Goal: Task Accomplishment & Management: Use online tool/utility

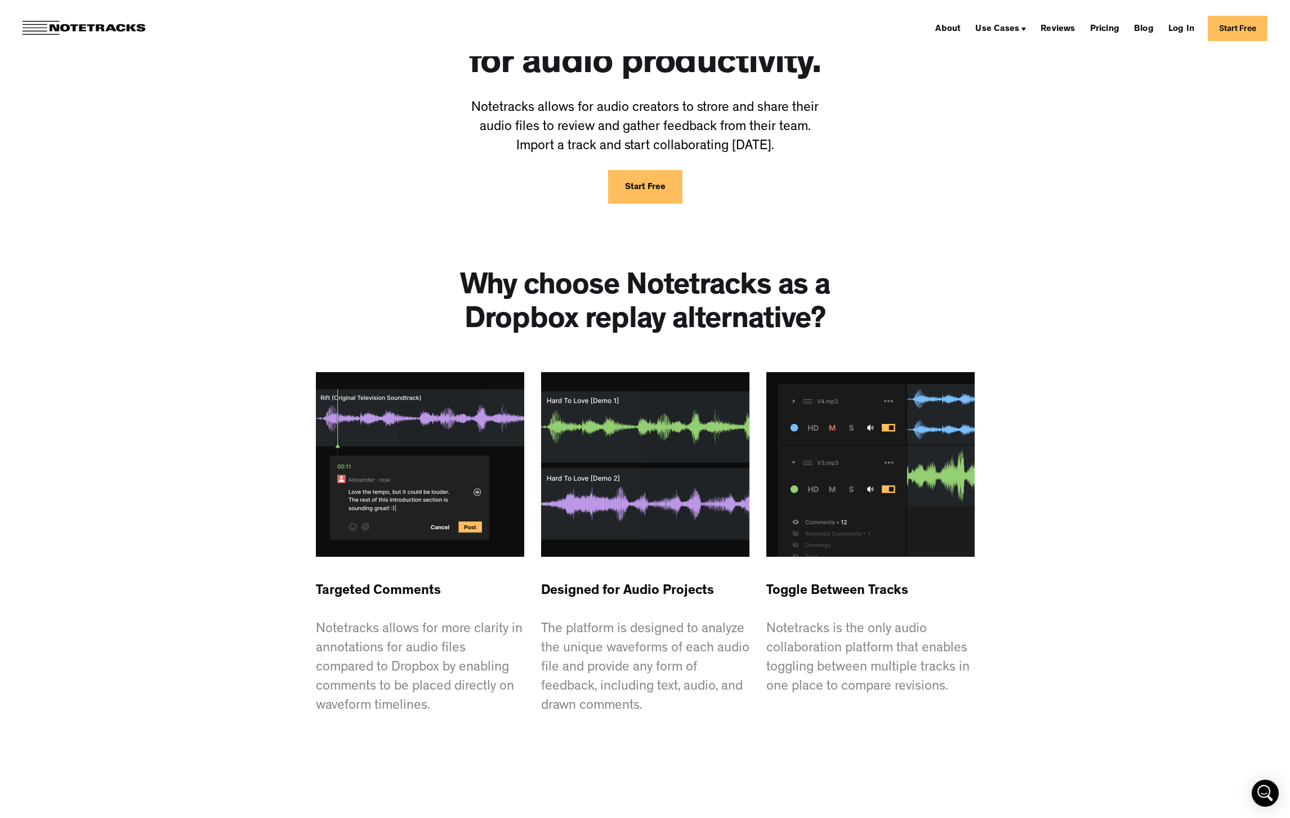
scroll to position [179, 0]
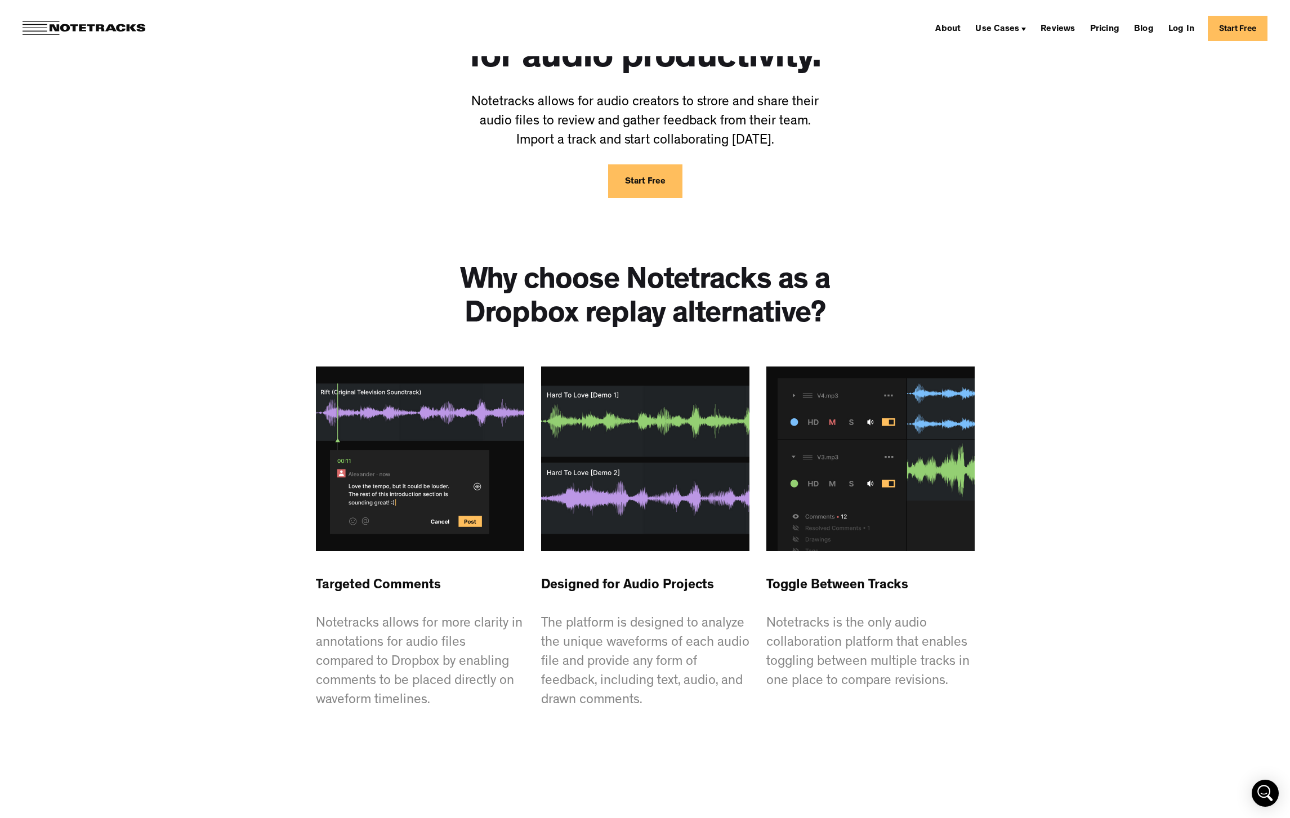
click at [643, 448] on img at bounding box center [645, 459] width 208 height 185
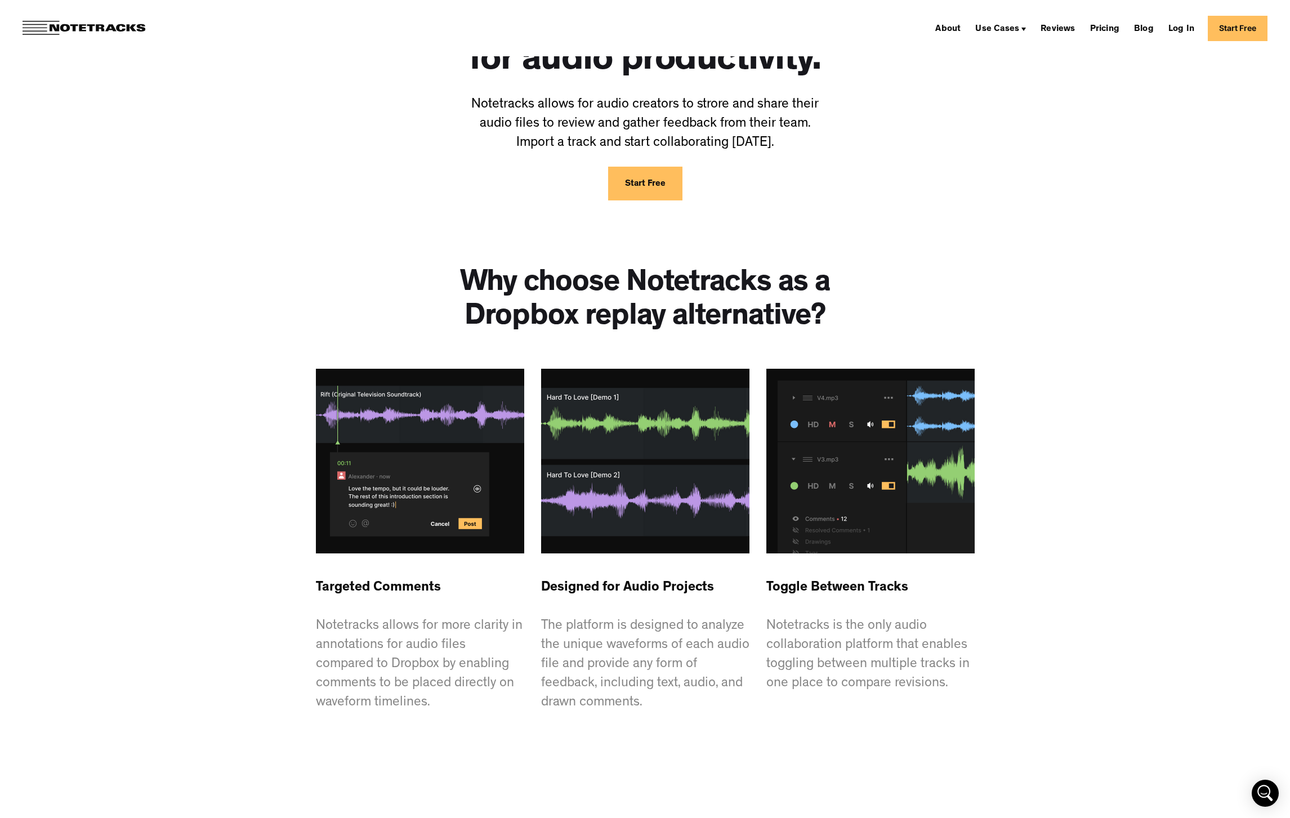
scroll to position [0, 0]
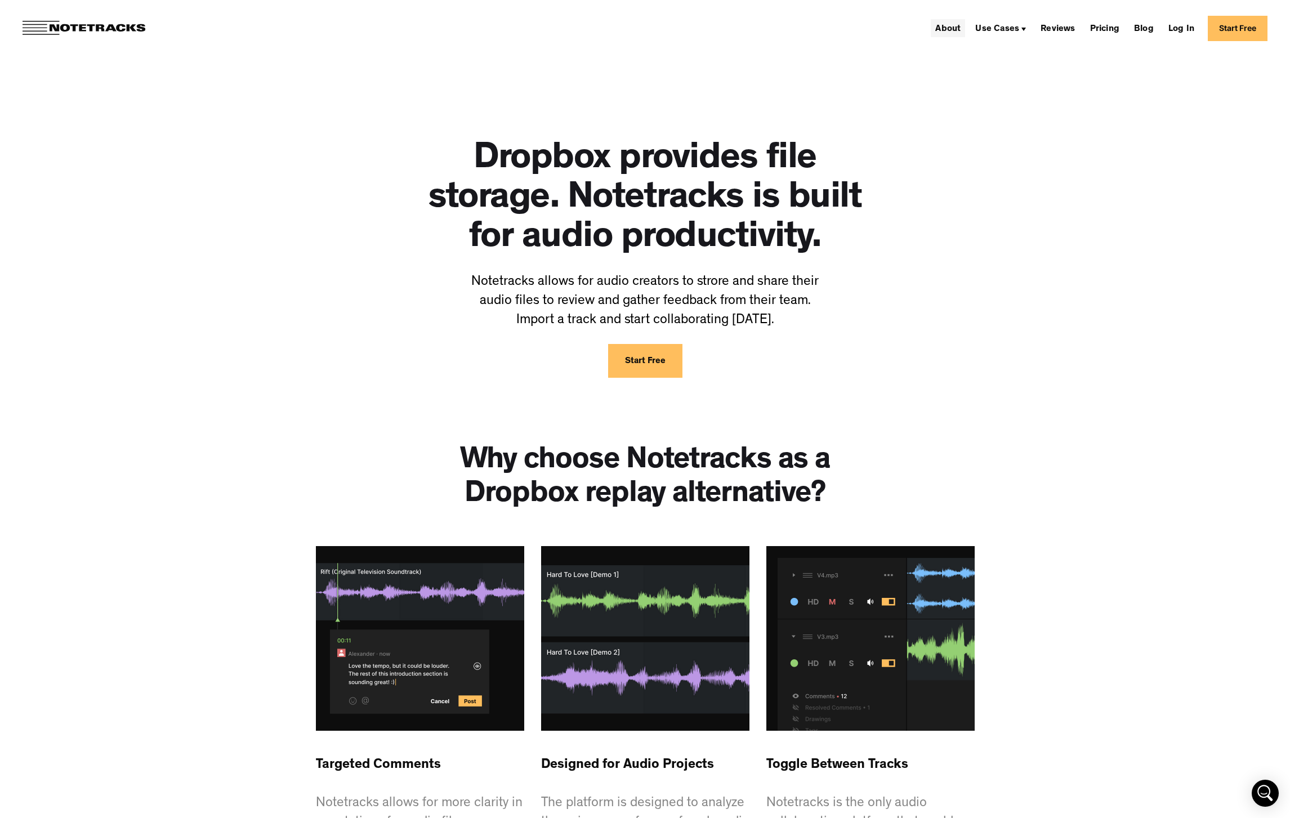
click at [954, 31] on link "About" at bounding box center [948, 28] width 34 height 18
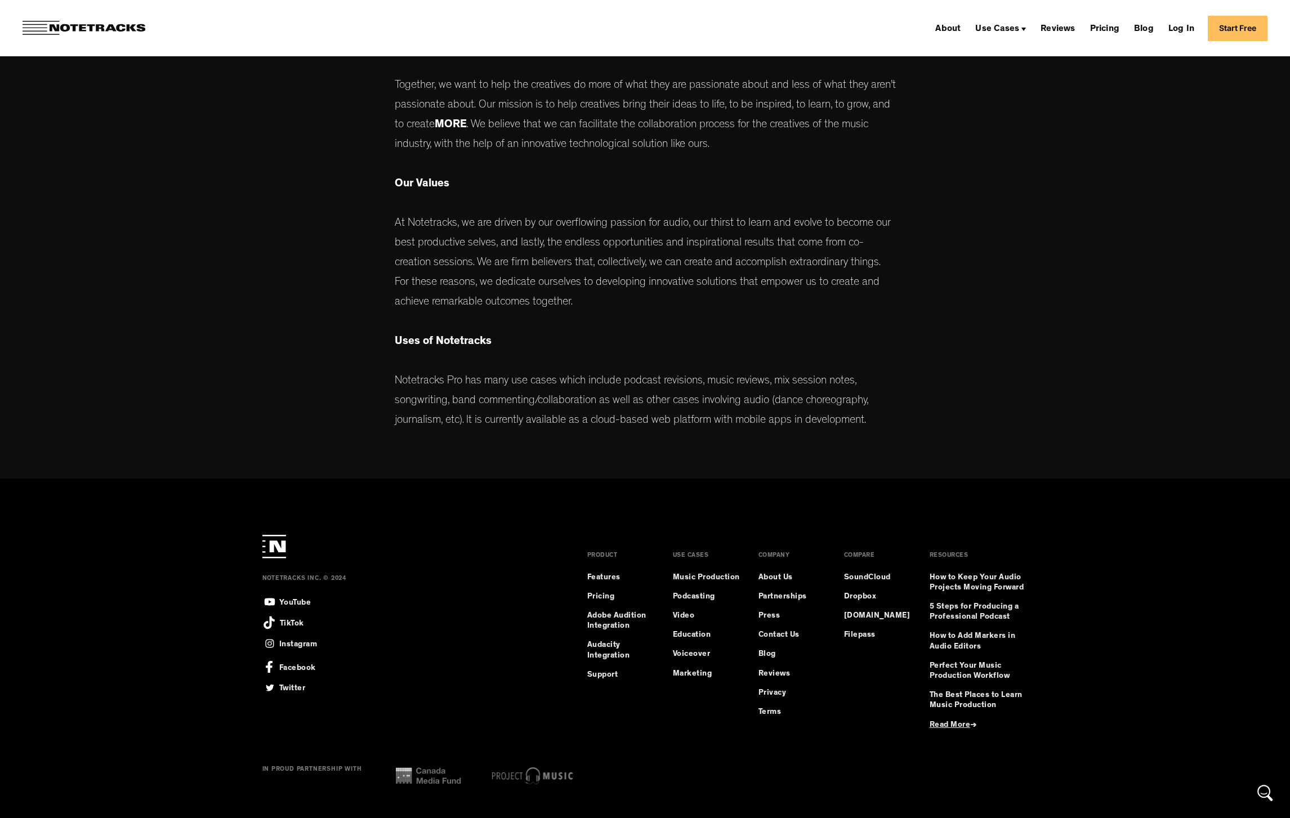
scroll to position [304, 0]
click at [703, 574] on link "Music Production" at bounding box center [706, 577] width 67 height 10
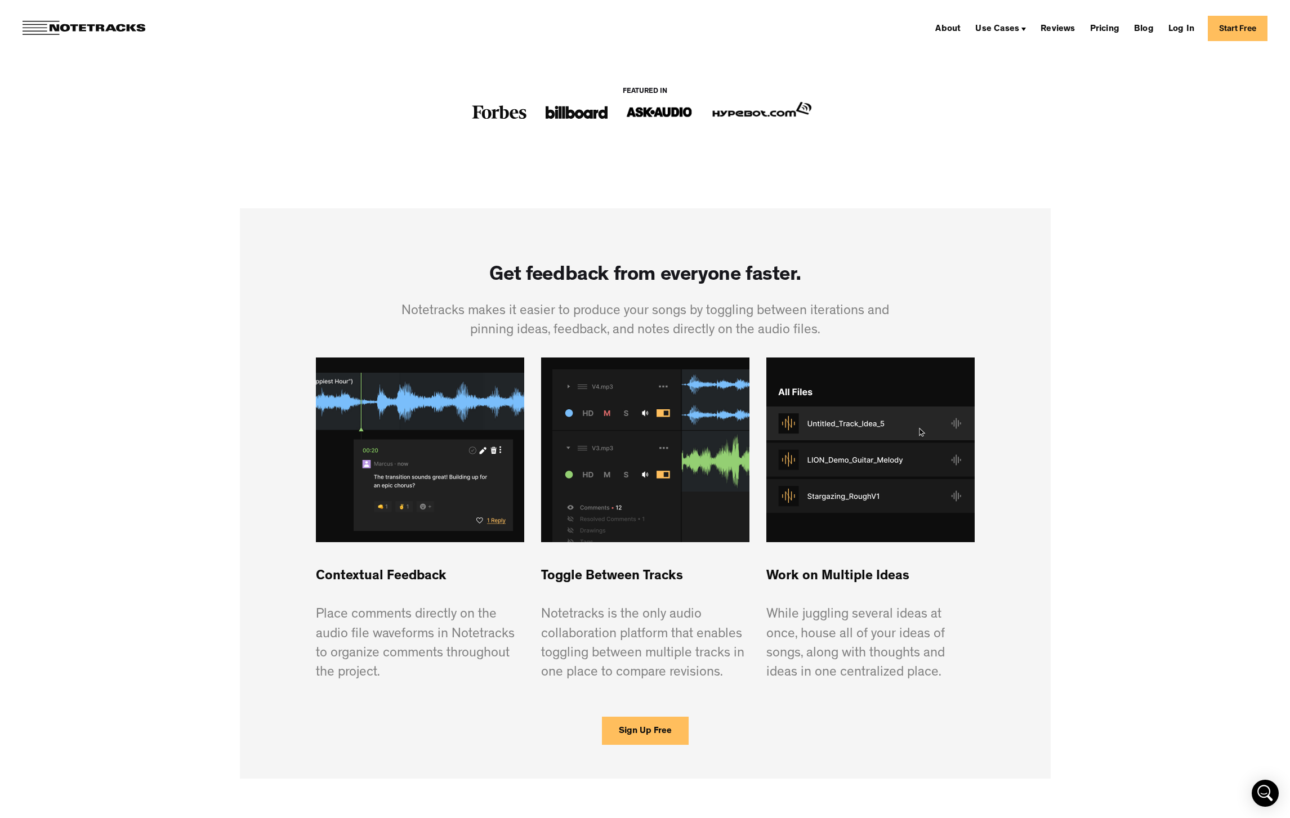
scroll to position [534, 0]
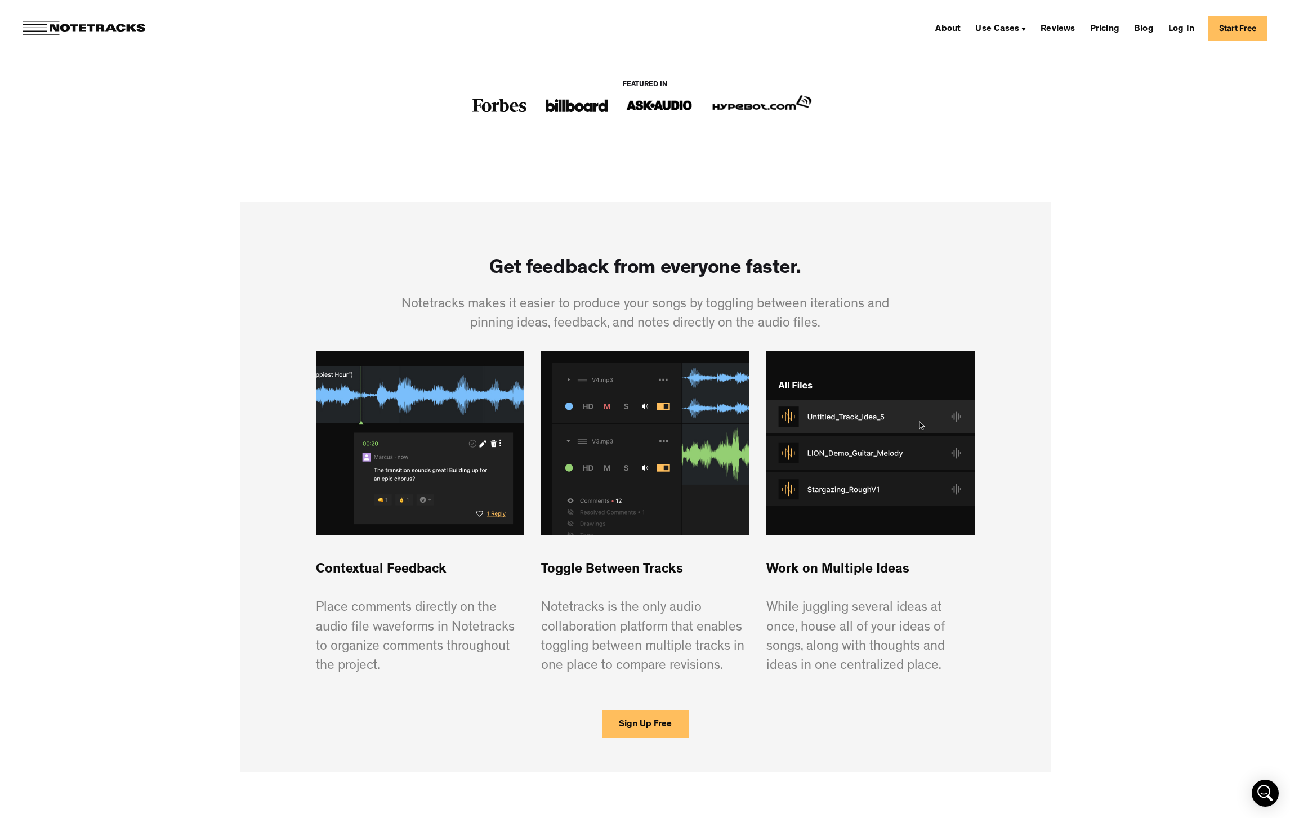
click at [1247, 26] on link "Start Free" at bounding box center [1238, 28] width 60 height 25
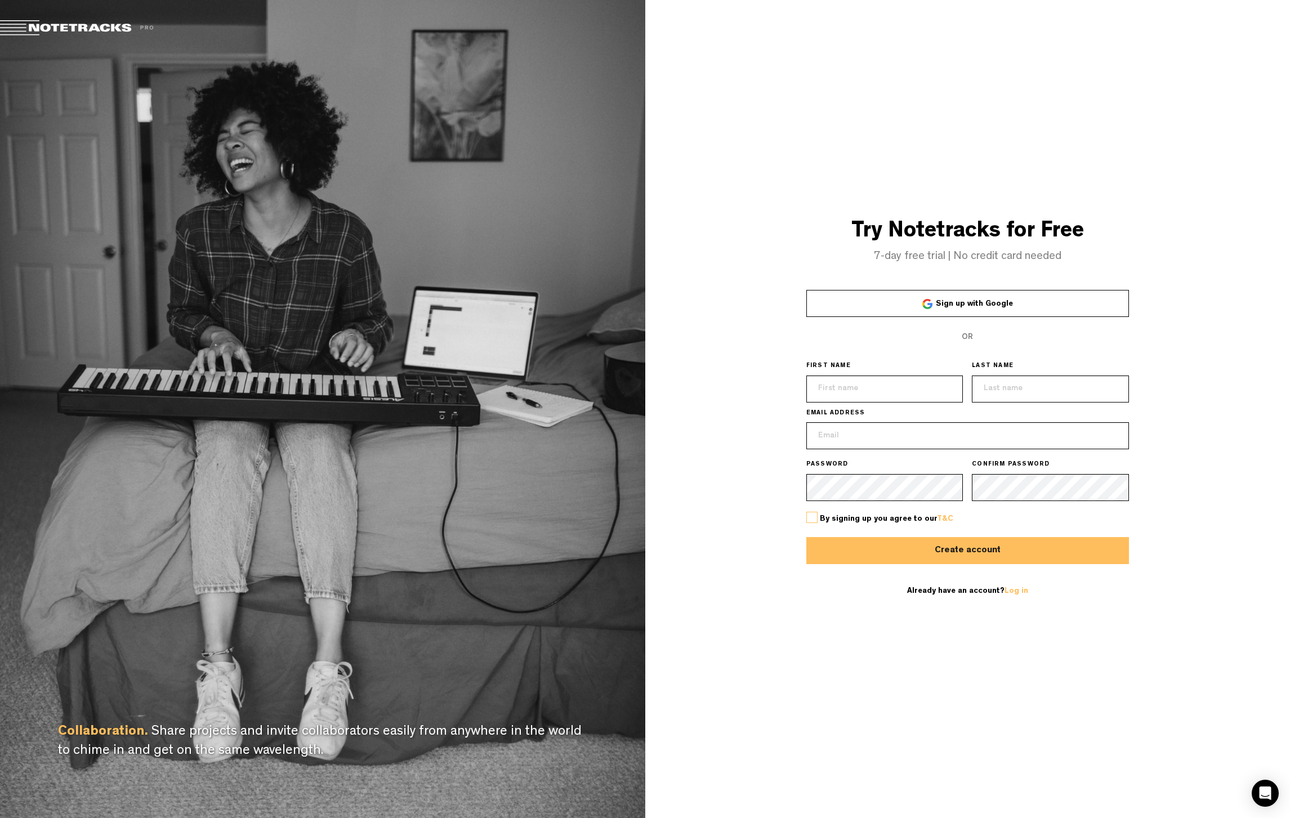
click at [1003, 302] on span "Sign up with Google" at bounding box center [974, 304] width 77 height 8
click at [921, 301] on link "Sign up with Google" at bounding box center [968, 303] width 323 height 27
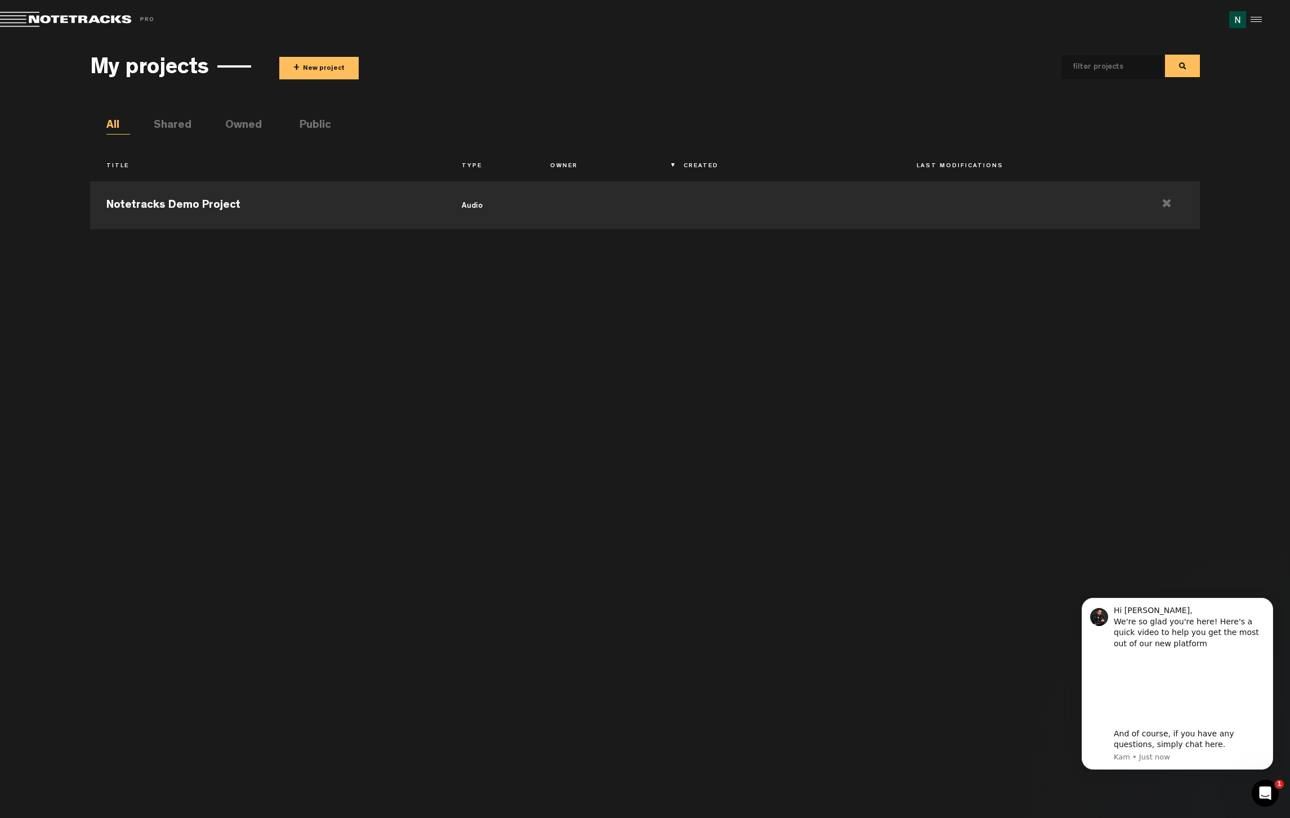
click at [323, 131] on li "Public" at bounding box center [312, 126] width 24 height 17
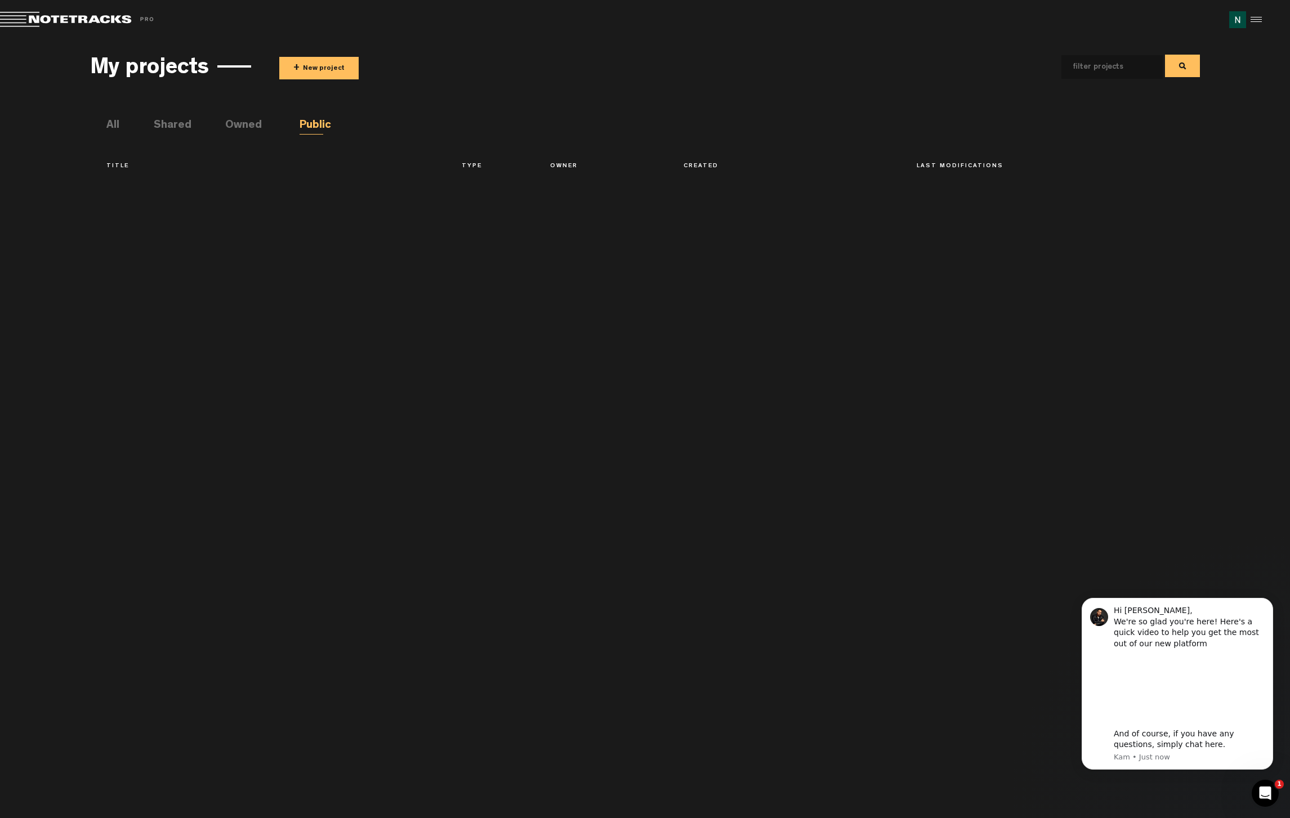
click at [249, 124] on li "Owned" at bounding box center [237, 126] width 24 height 17
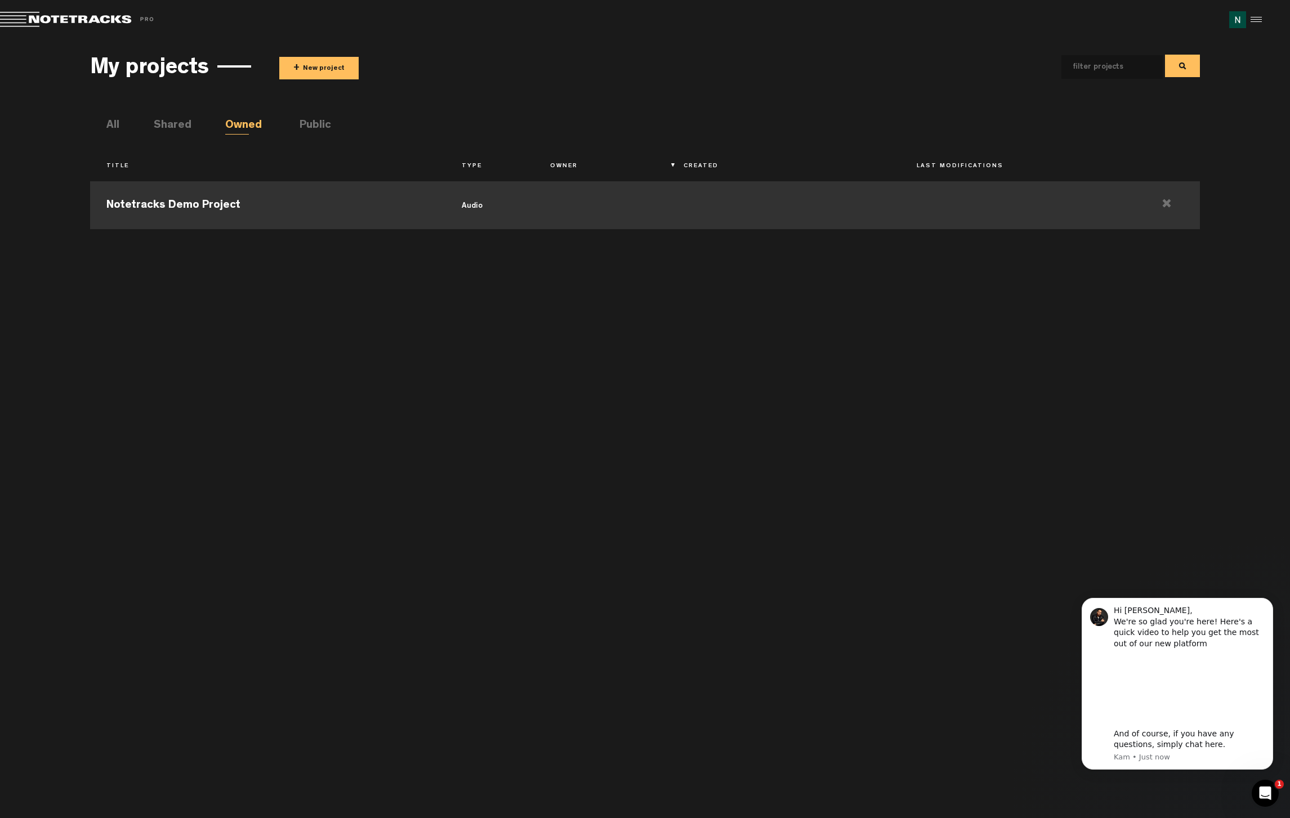
click at [210, 208] on td "Notetracks Demo Project" at bounding box center [267, 204] width 355 height 51
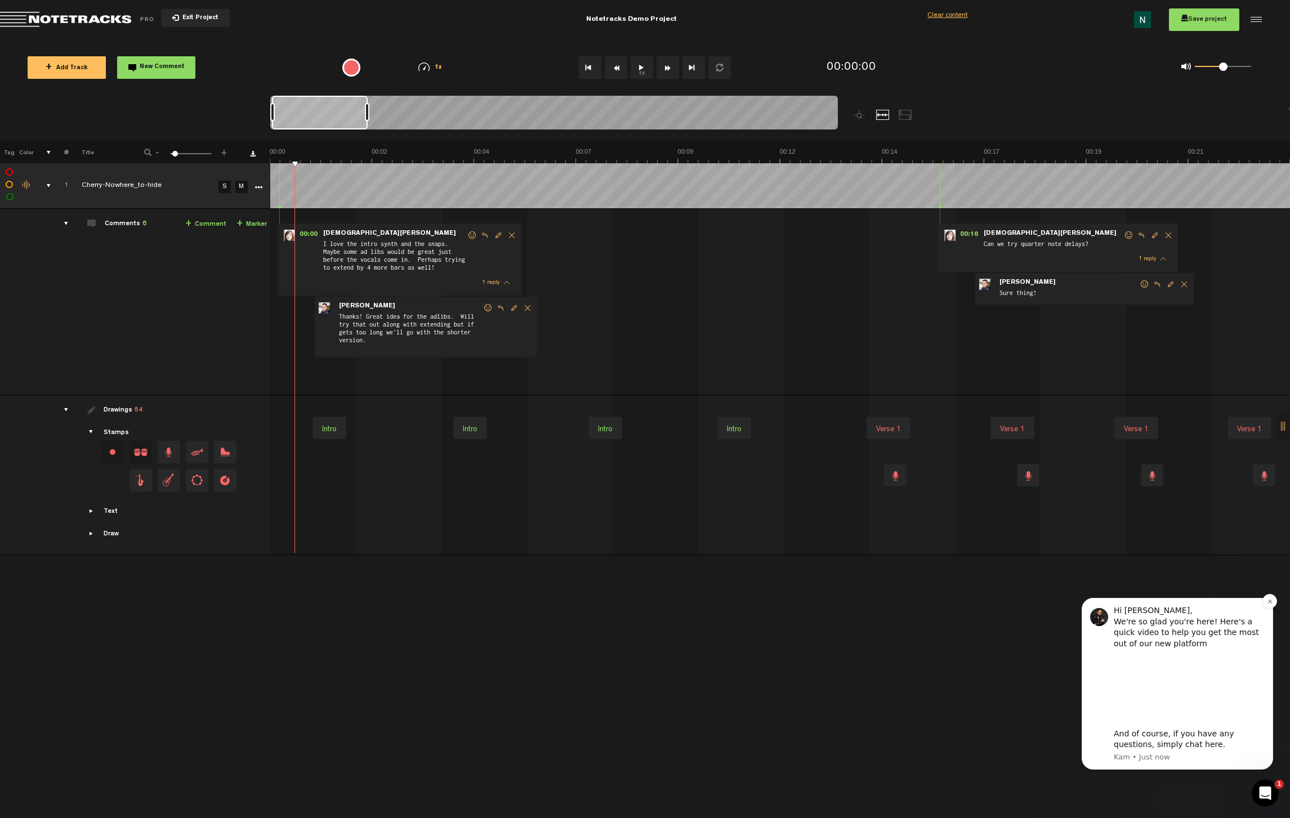
click at [1258, 20] on div at bounding box center [1254, 19] width 17 height 17
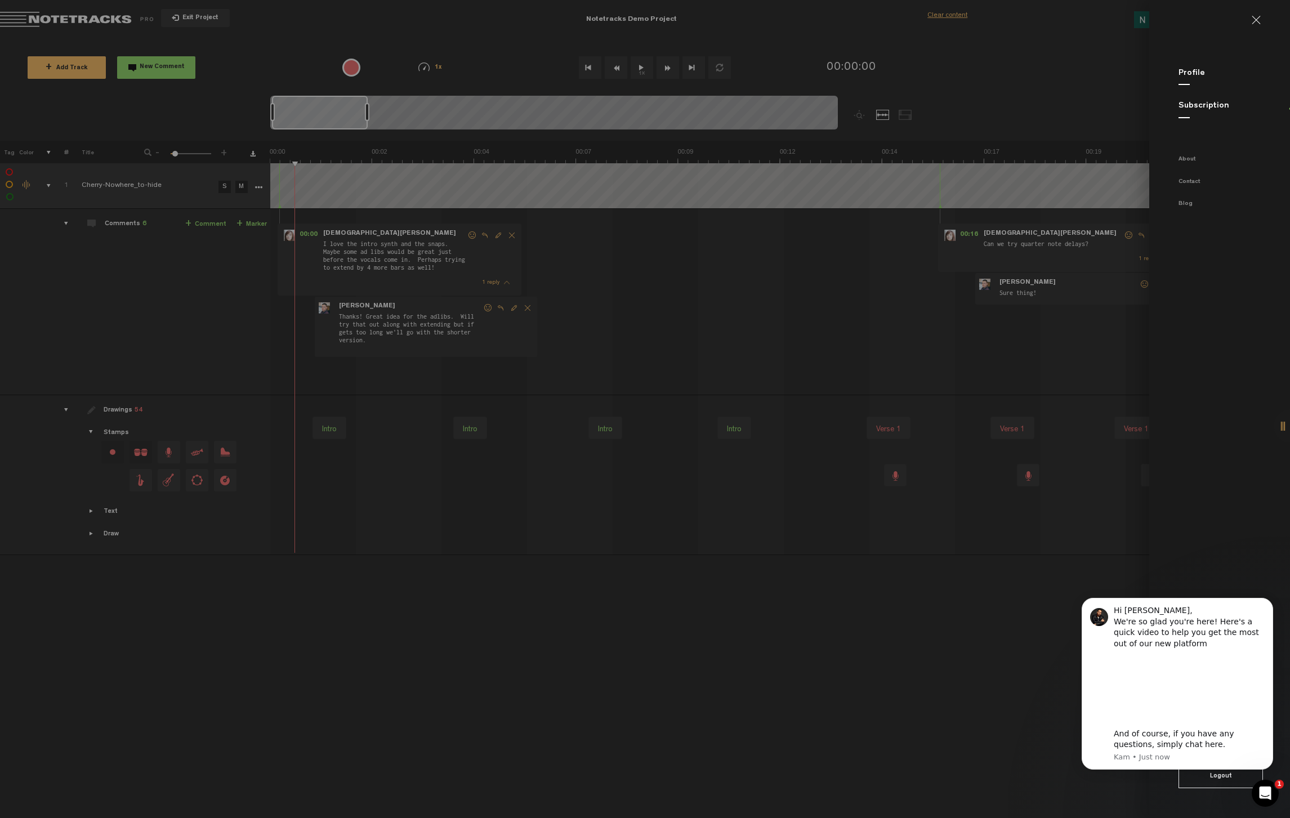
click at [1006, 65] on md-backdrop at bounding box center [645, 409] width 1290 height 818
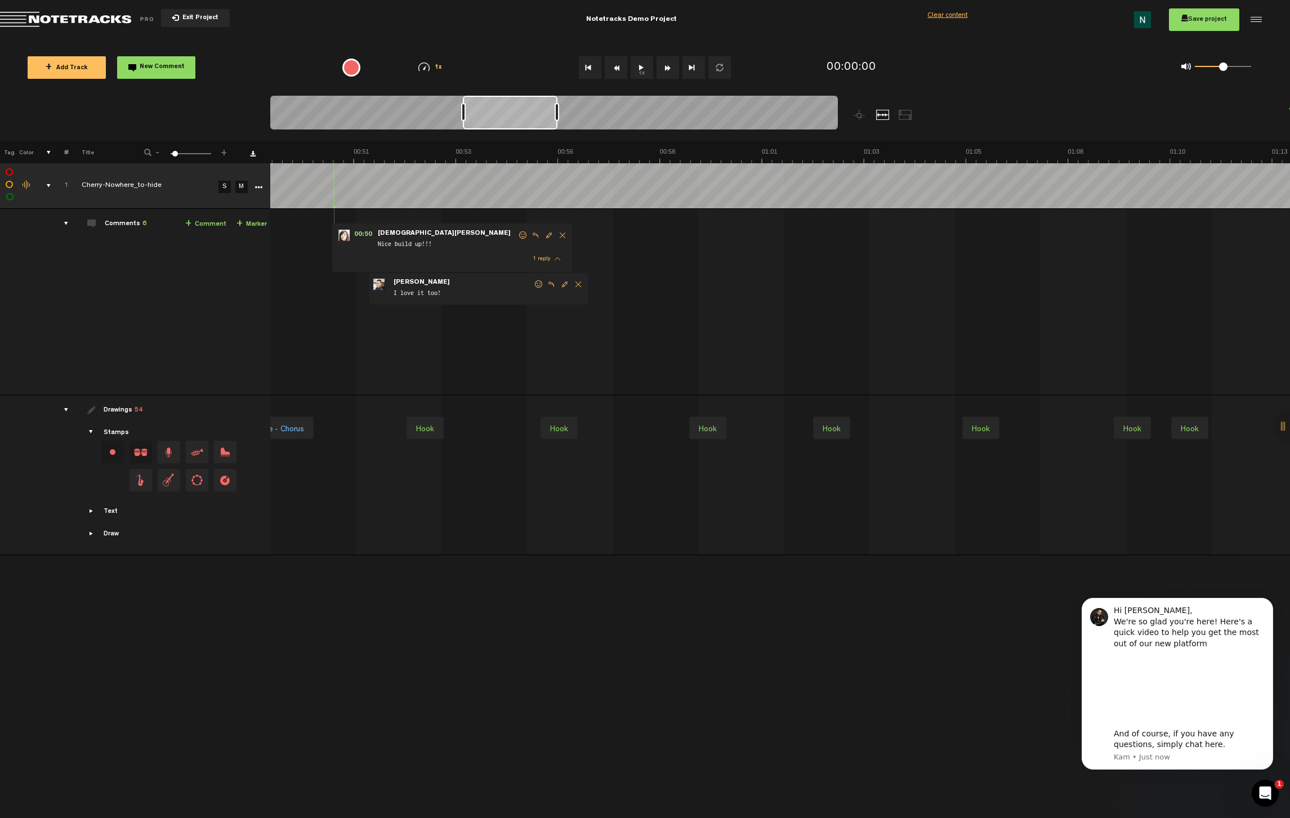
drag, startPoint x: 364, startPoint y: 112, endPoint x: 555, endPoint y: 119, distance: 191.1
click at [555, 119] on div at bounding box center [554, 115] width 568 height 38
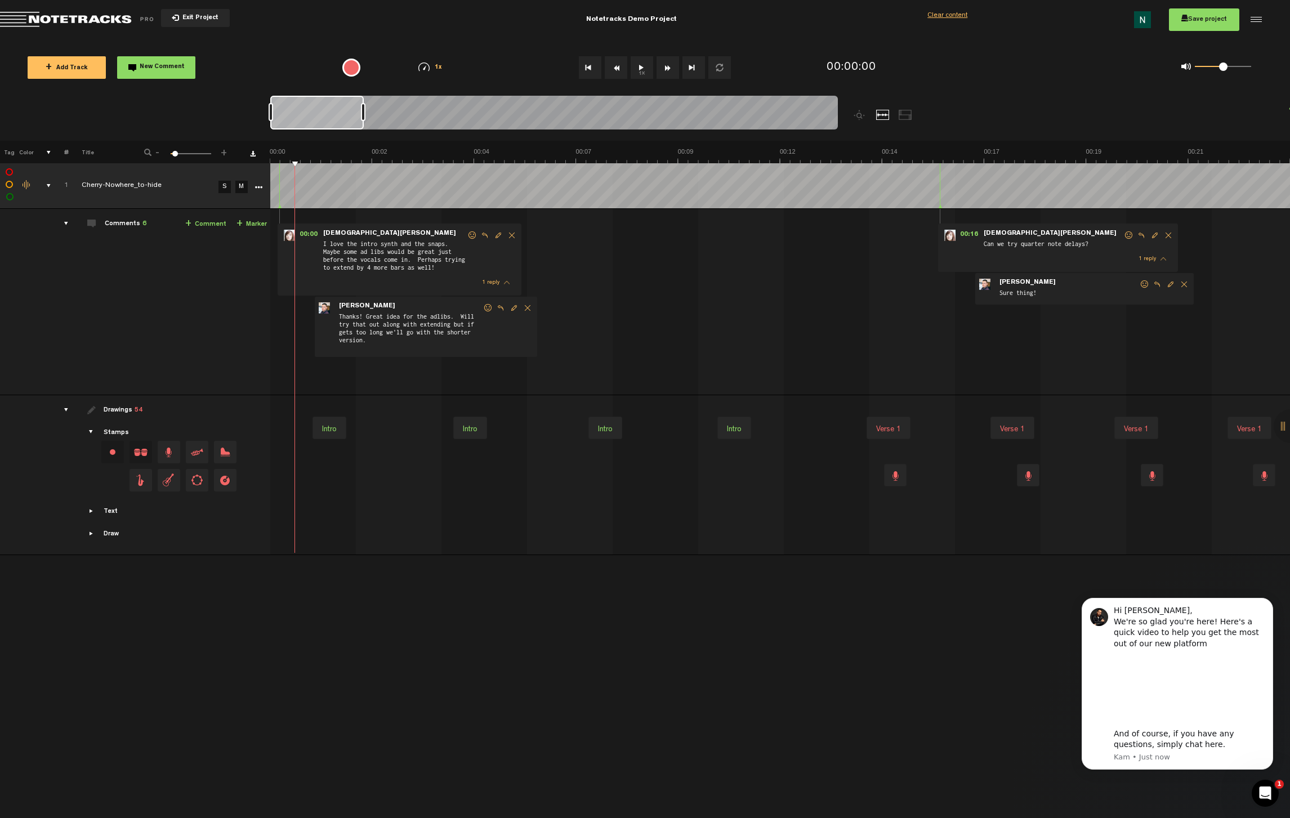
drag, startPoint x: 500, startPoint y: 121, endPoint x: 282, endPoint y: 114, distance: 218.1
click at [282, 114] on div at bounding box center [316, 113] width 93 height 34
click at [903, 115] on div at bounding box center [906, 115] width 14 height 10
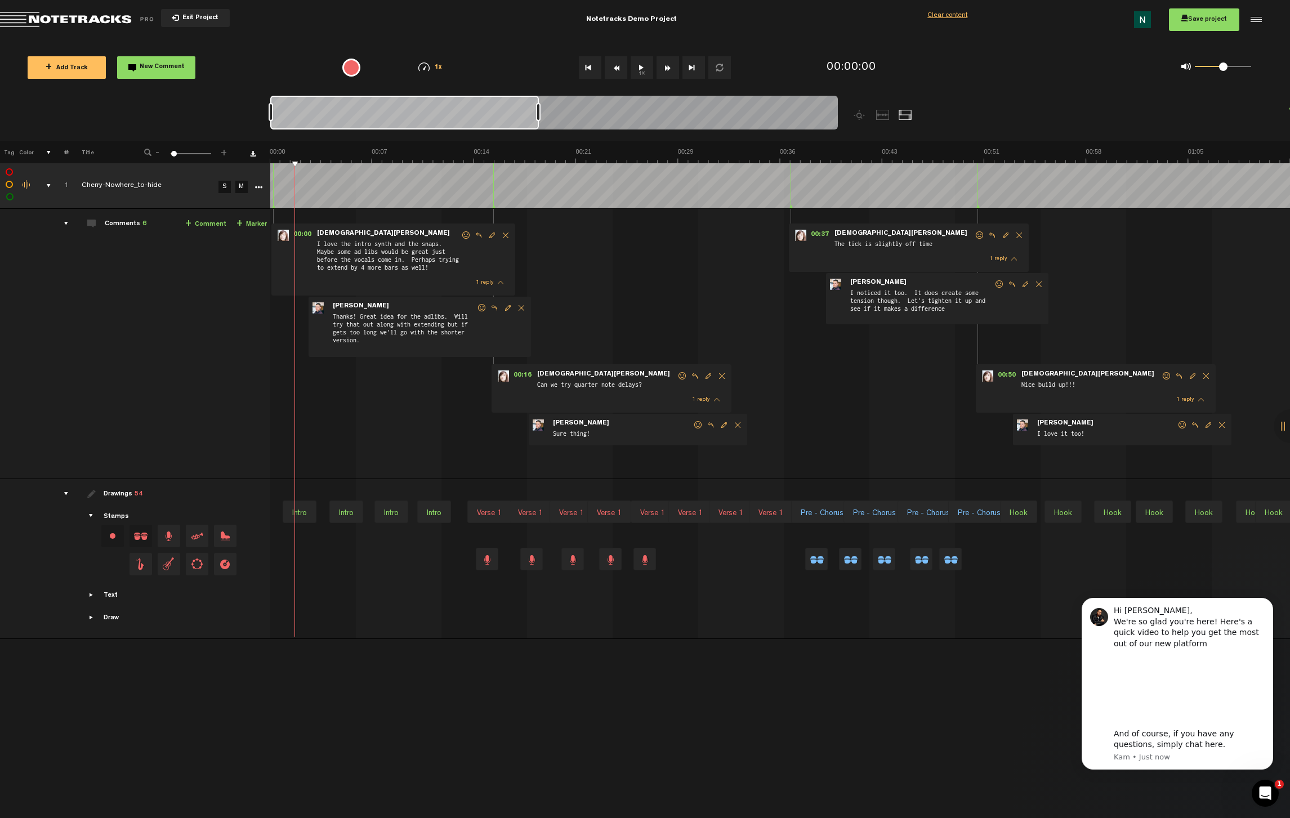
drag, startPoint x: 363, startPoint y: 116, endPoint x: 538, endPoint y: 118, distance: 175.2
click at [538, 118] on div at bounding box center [538, 112] width 5 height 18
click at [884, 113] on div at bounding box center [883, 115] width 14 height 10
click at [857, 115] on div at bounding box center [861, 115] width 14 height 10
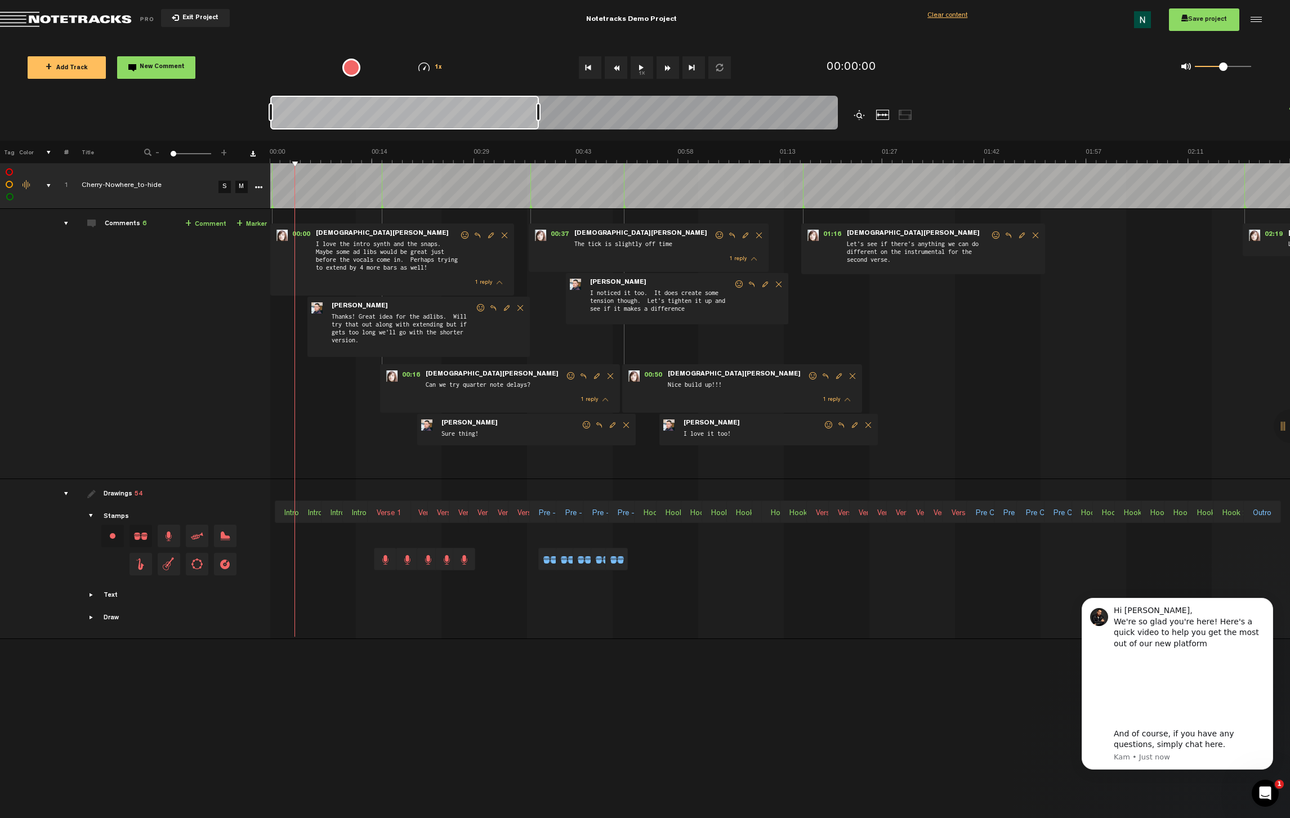
click at [857, 115] on div at bounding box center [861, 115] width 14 height 10
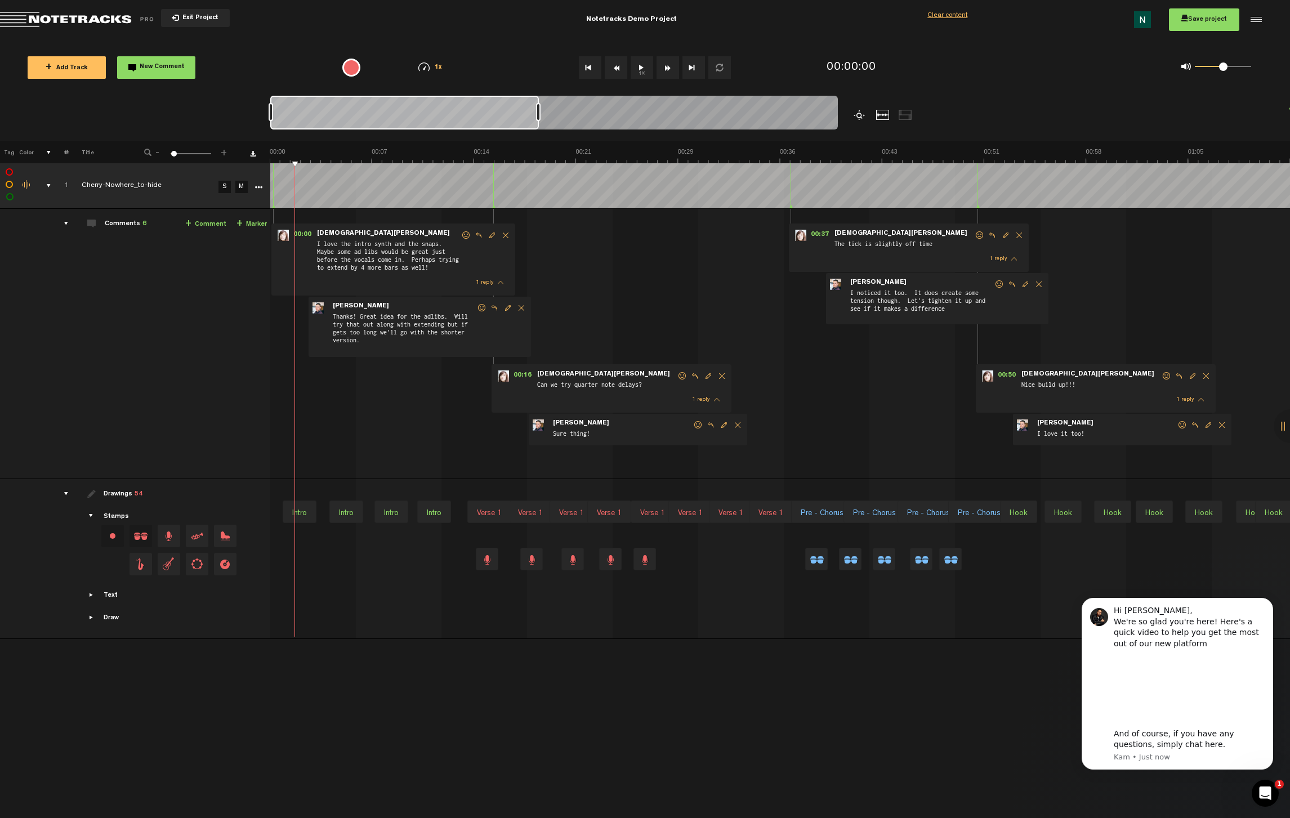
click at [857, 115] on div at bounding box center [861, 115] width 14 height 10
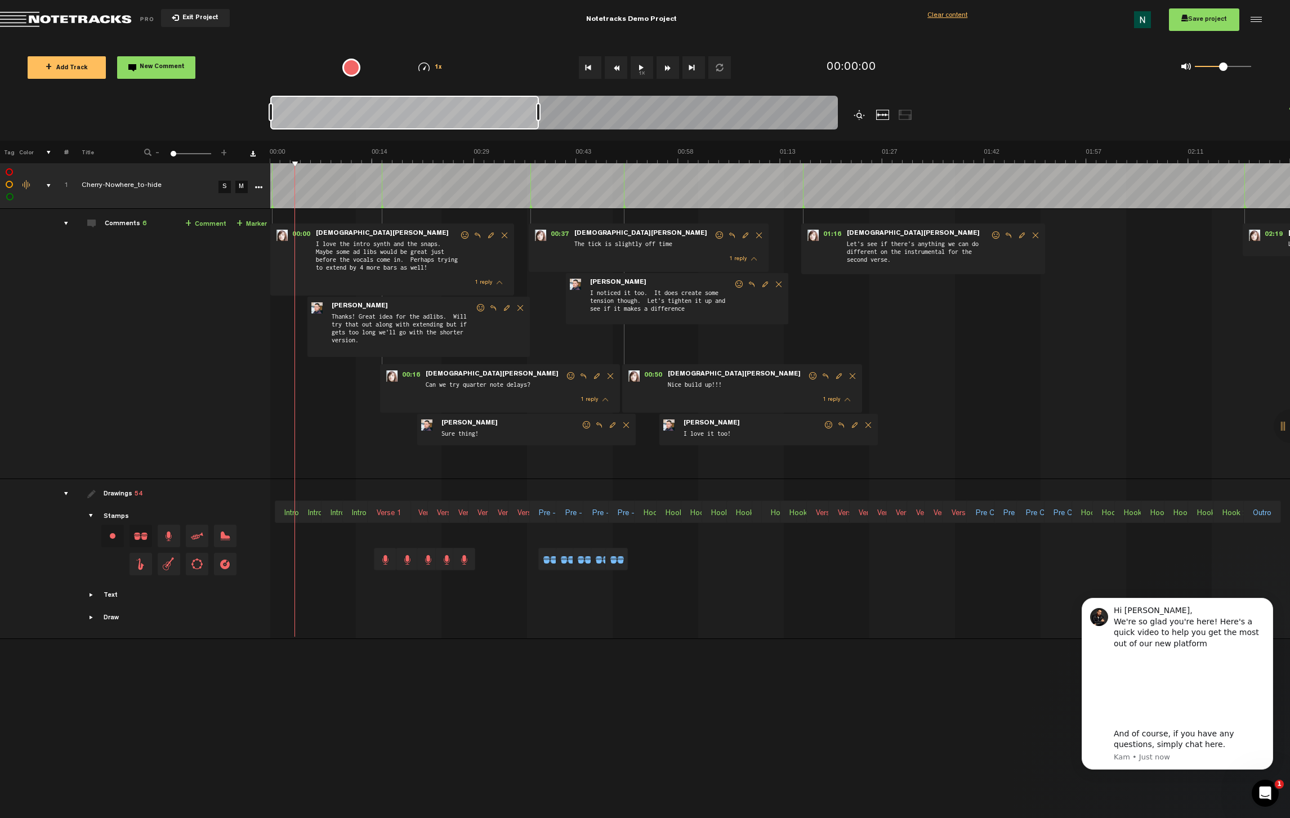
click at [857, 115] on div at bounding box center [861, 115] width 14 height 10
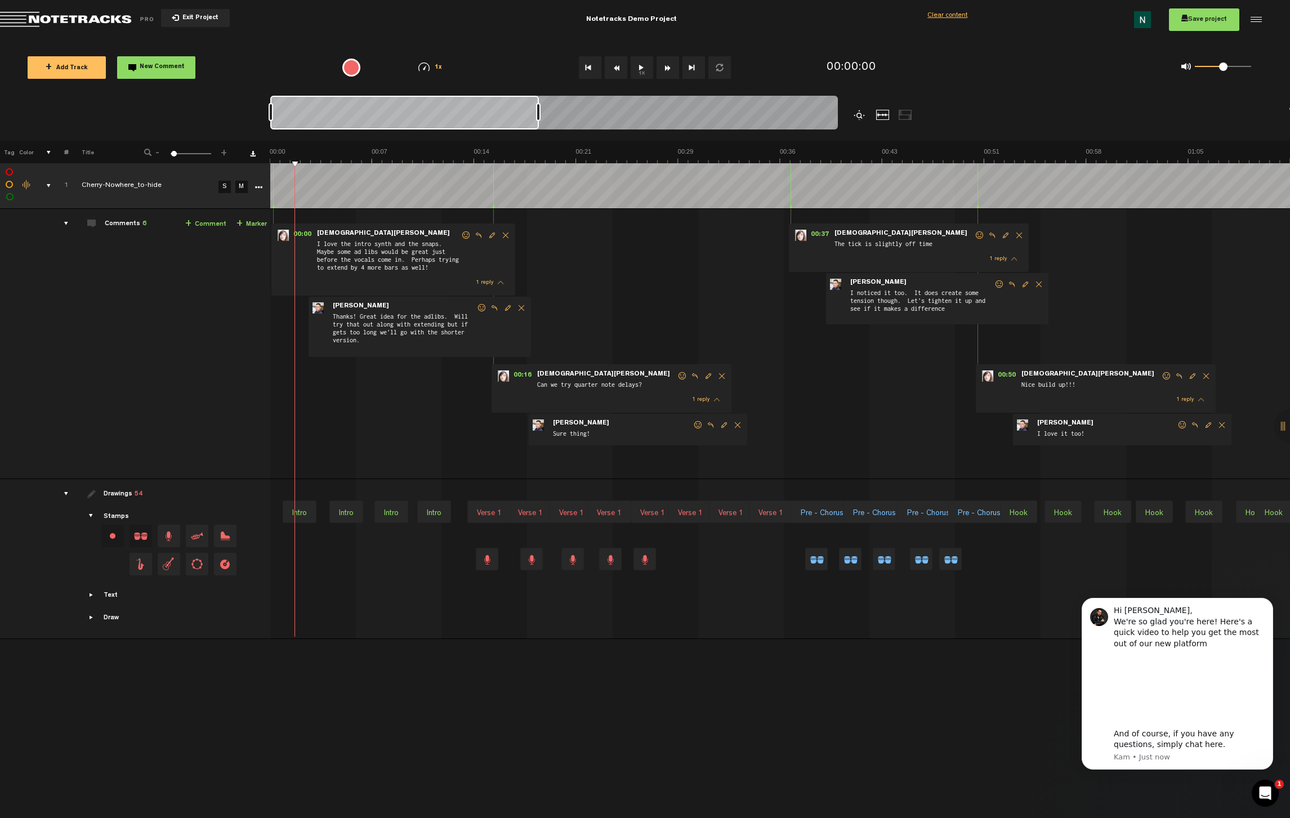
click at [857, 115] on div at bounding box center [861, 115] width 14 height 10
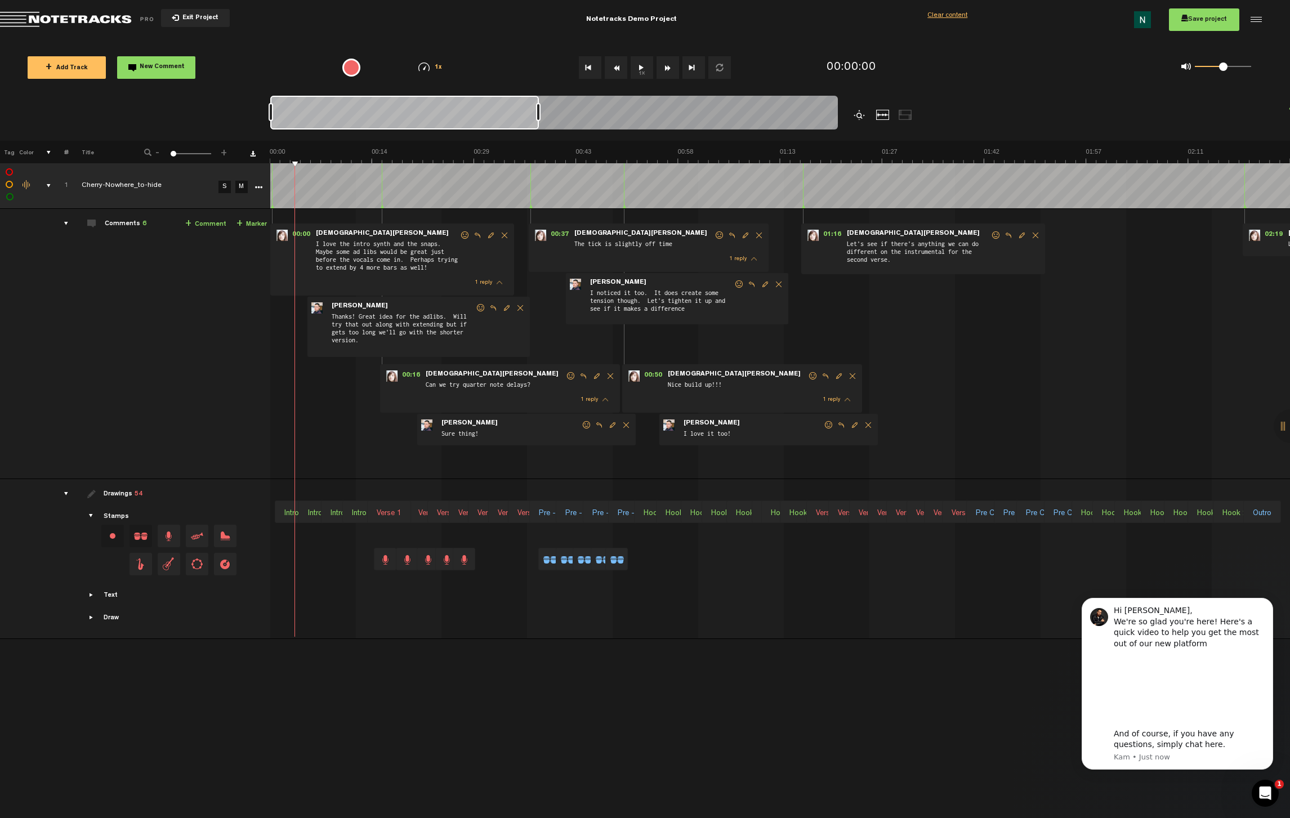
click at [857, 115] on div at bounding box center [861, 115] width 14 height 10
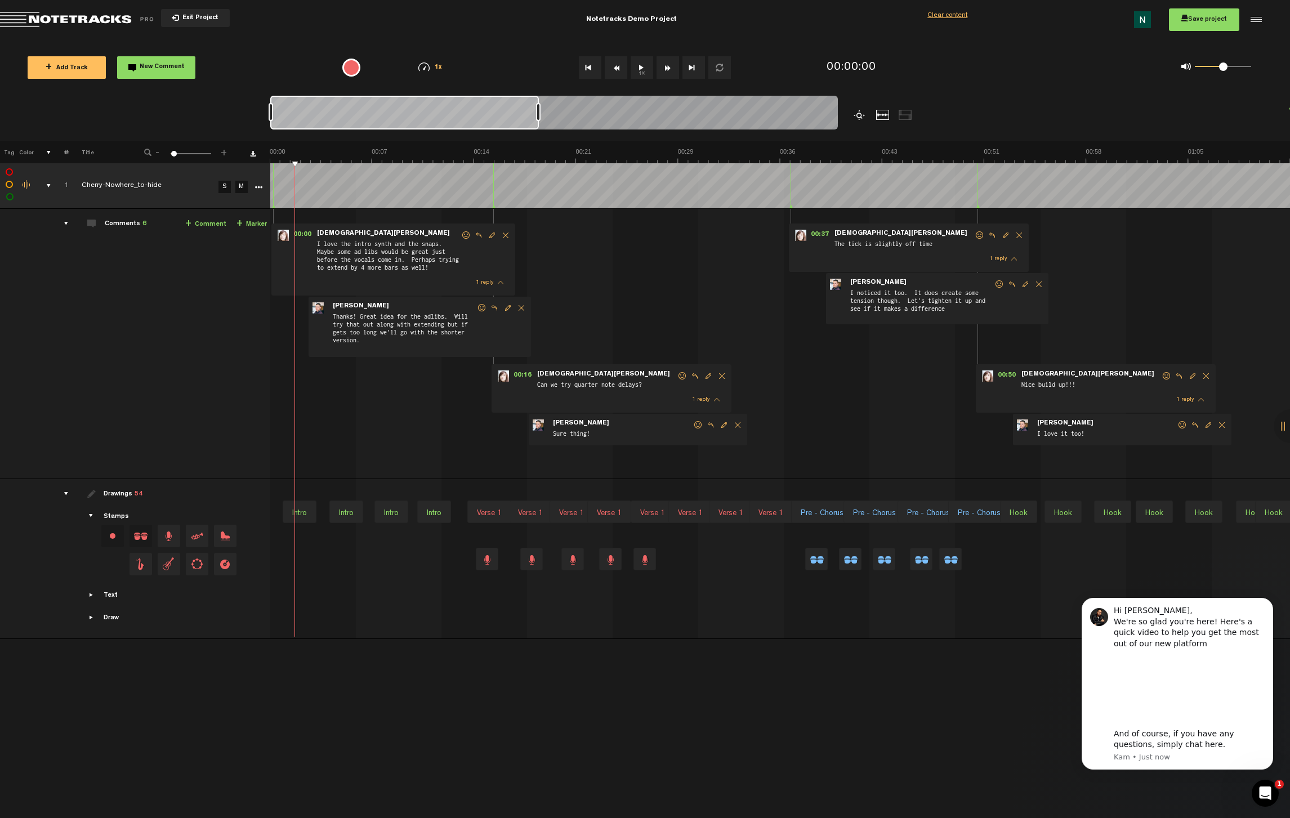
click at [857, 115] on div at bounding box center [861, 115] width 14 height 10
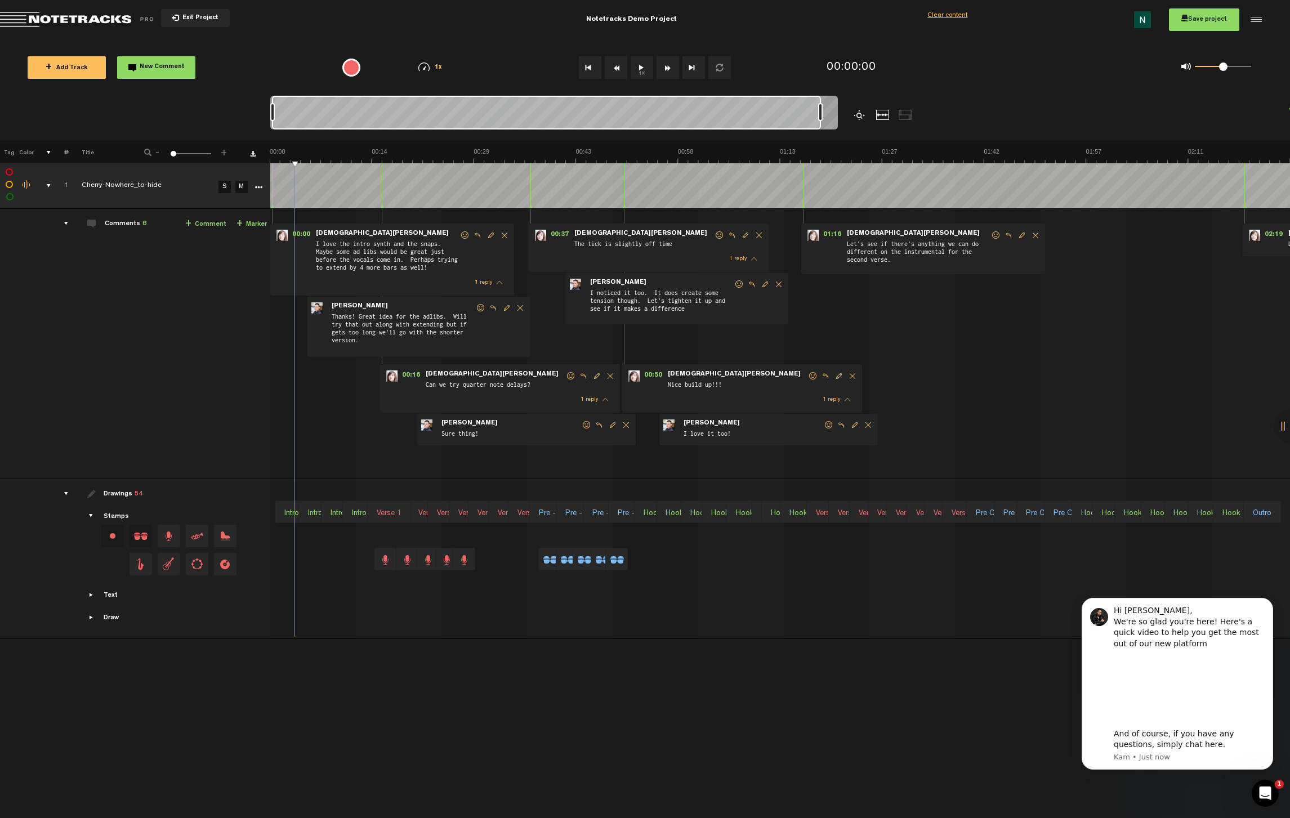
drag, startPoint x: 538, startPoint y: 108, endPoint x: 819, endPoint y: 131, distance: 282.0
click at [819, 131] on div at bounding box center [554, 115] width 568 height 38
click at [865, 112] on div at bounding box center [861, 115] width 14 height 10
drag, startPoint x: 545, startPoint y: 112, endPoint x: 559, endPoint y: 121, distance: 16.7
click at [560, 121] on div at bounding box center [554, 115] width 568 height 38
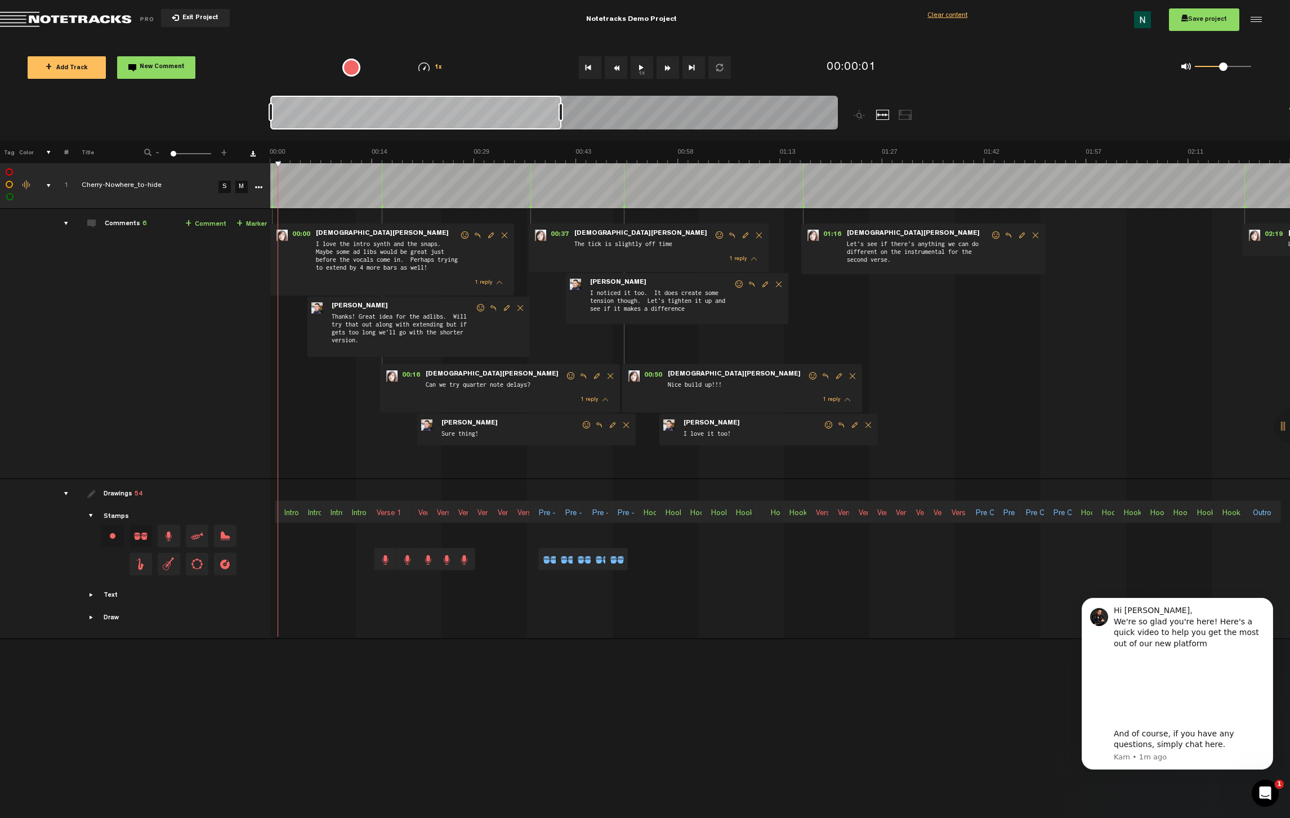
click at [674, 72] on button "Fast Forward" at bounding box center [668, 67] width 23 height 23
click at [82, 72] on button "+ Add Track" at bounding box center [67, 67] width 78 height 23
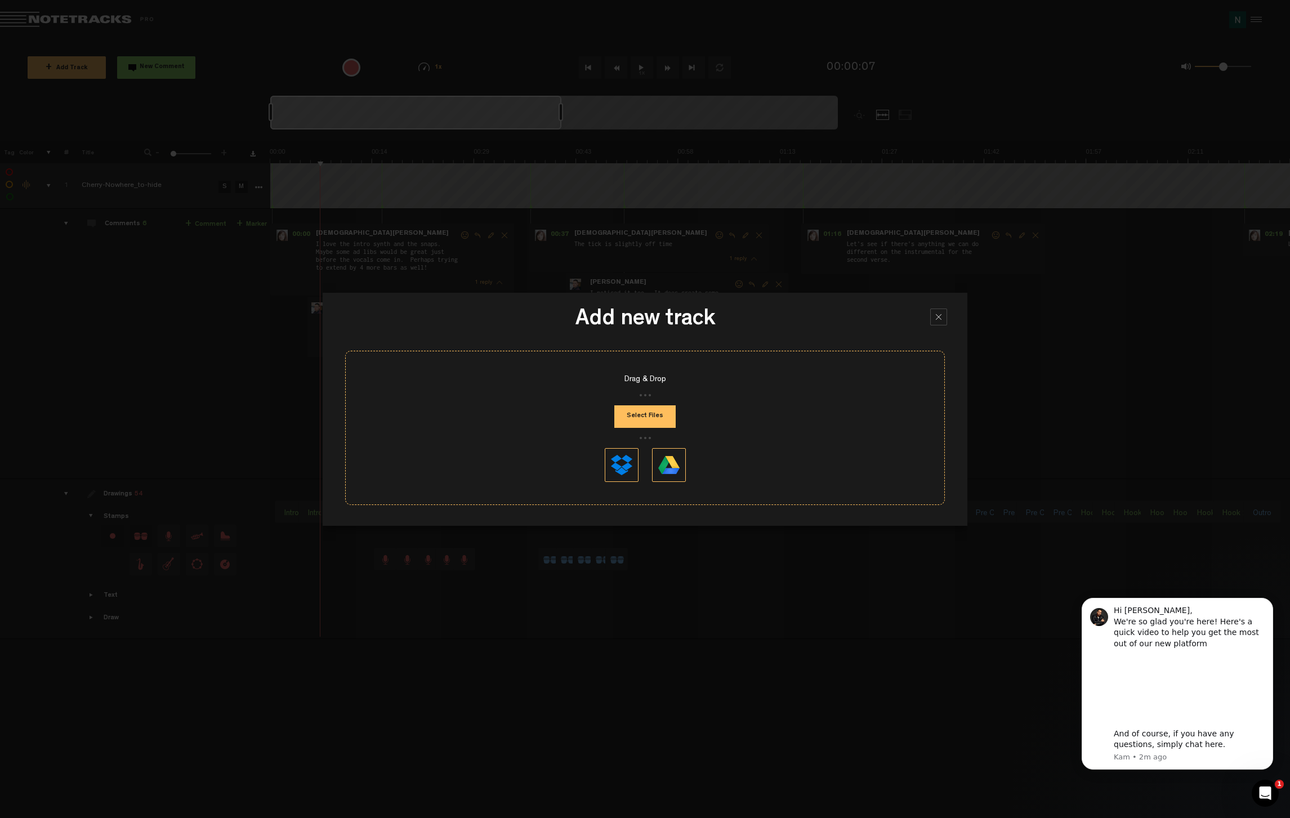
click at [943, 320] on div at bounding box center [938, 317] width 17 height 17
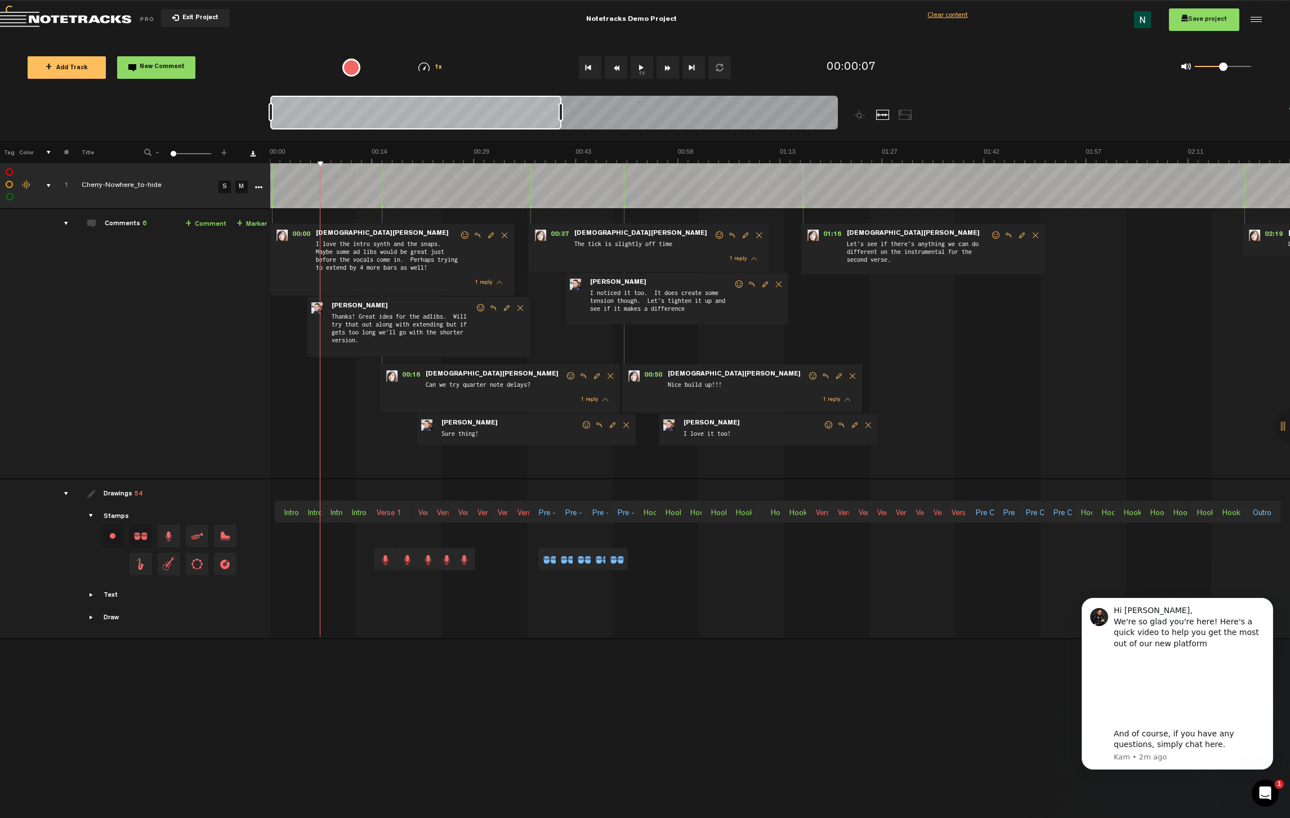
click at [17, 23] on span "Return to Project List" at bounding box center [79, 20] width 158 height 16
click at [75, 70] on span "+ Add Track" at bounding box center [67, 68] width 42 height 6
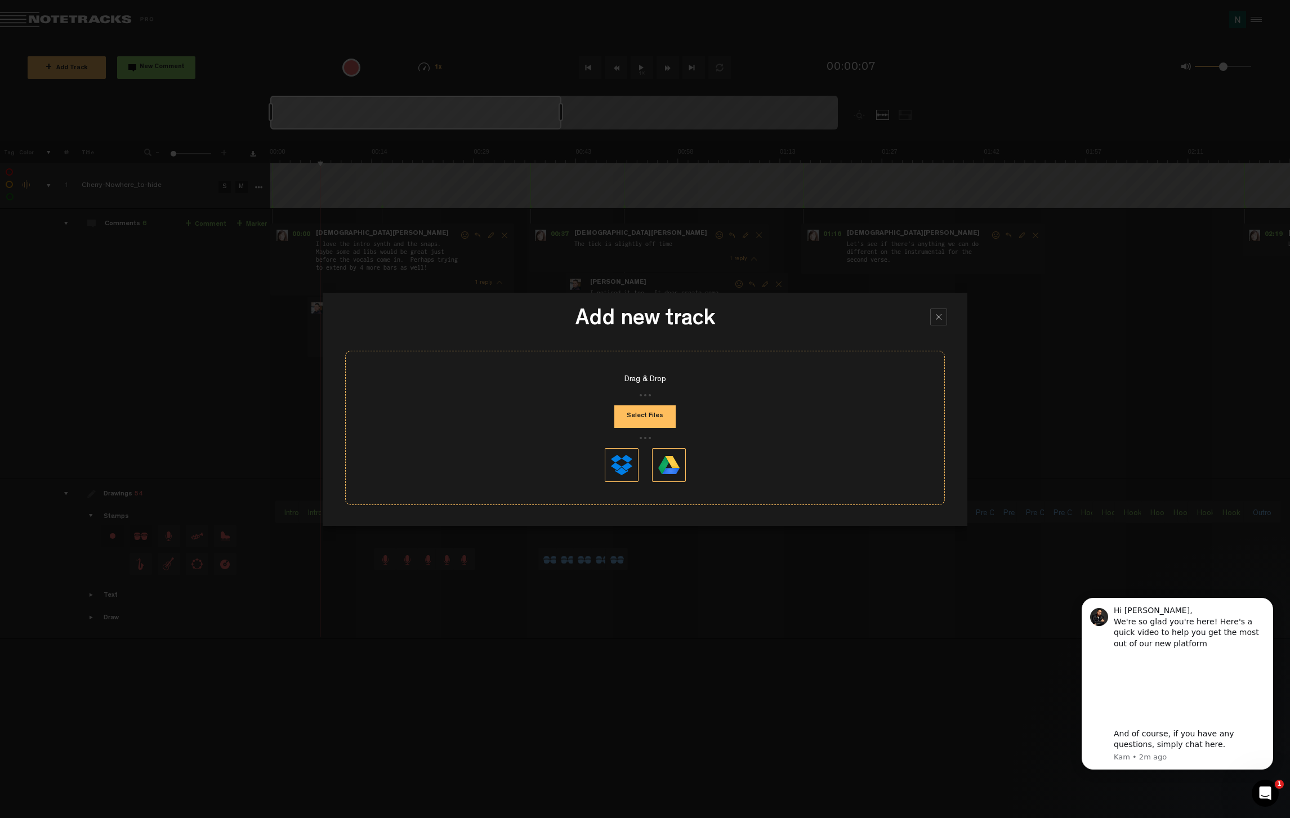
click at [630, 418] on button "Select Files" at bounding box center [644, 417] width 61 height 23
click at [932, 317] on div at bounding box center [938, 317] width 17 height 17
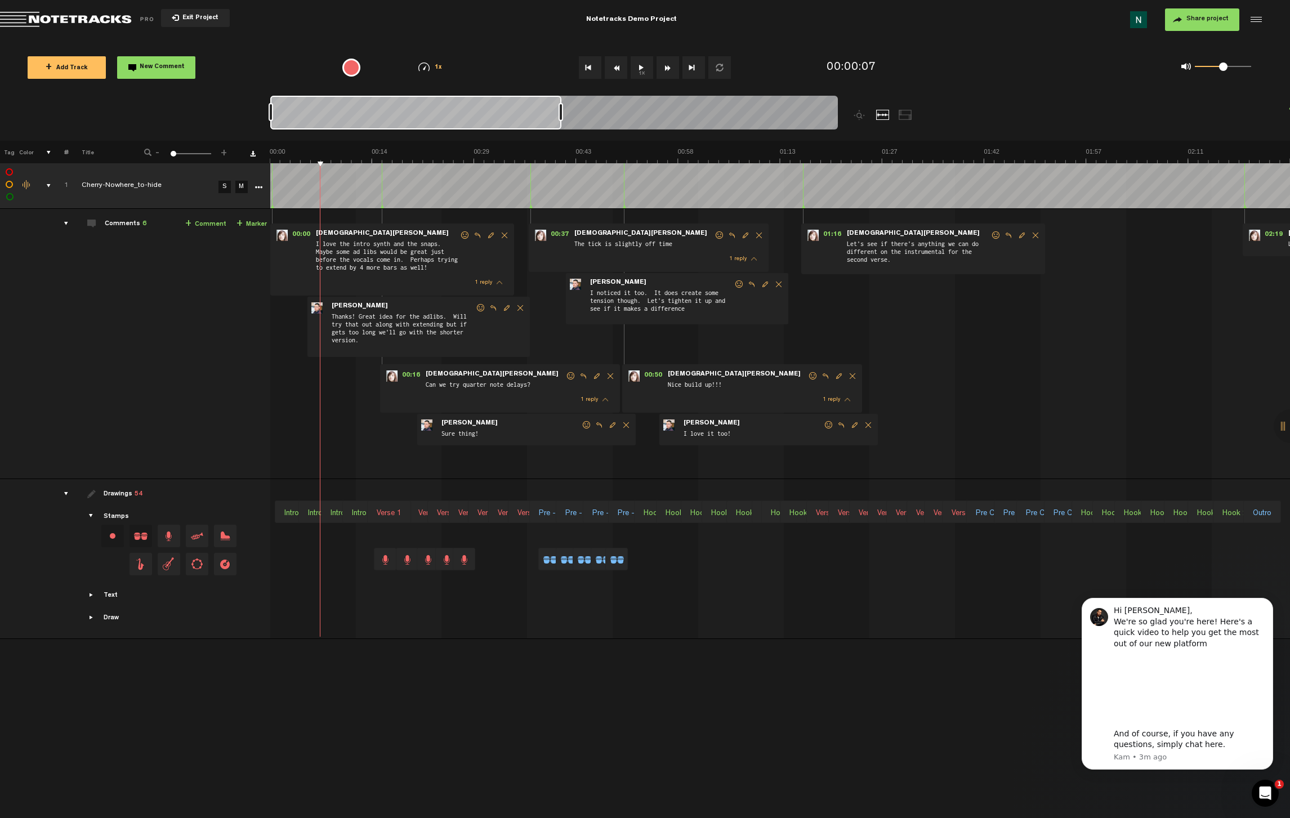
drag, startPoint x: 957, startPoint y: 608, endPoint x: 1001, endPoint y: 634, distance: 51.0
click at [1035, 646] on div "+ New drawing Tag Color # Title - 1 100 1 + 1 Cherry-Nowhere_to-hide S M Update…" at bounding box center [645, 480] width 1290 height 678
